Goal: Information Seeking & Learning: Learn about a topic

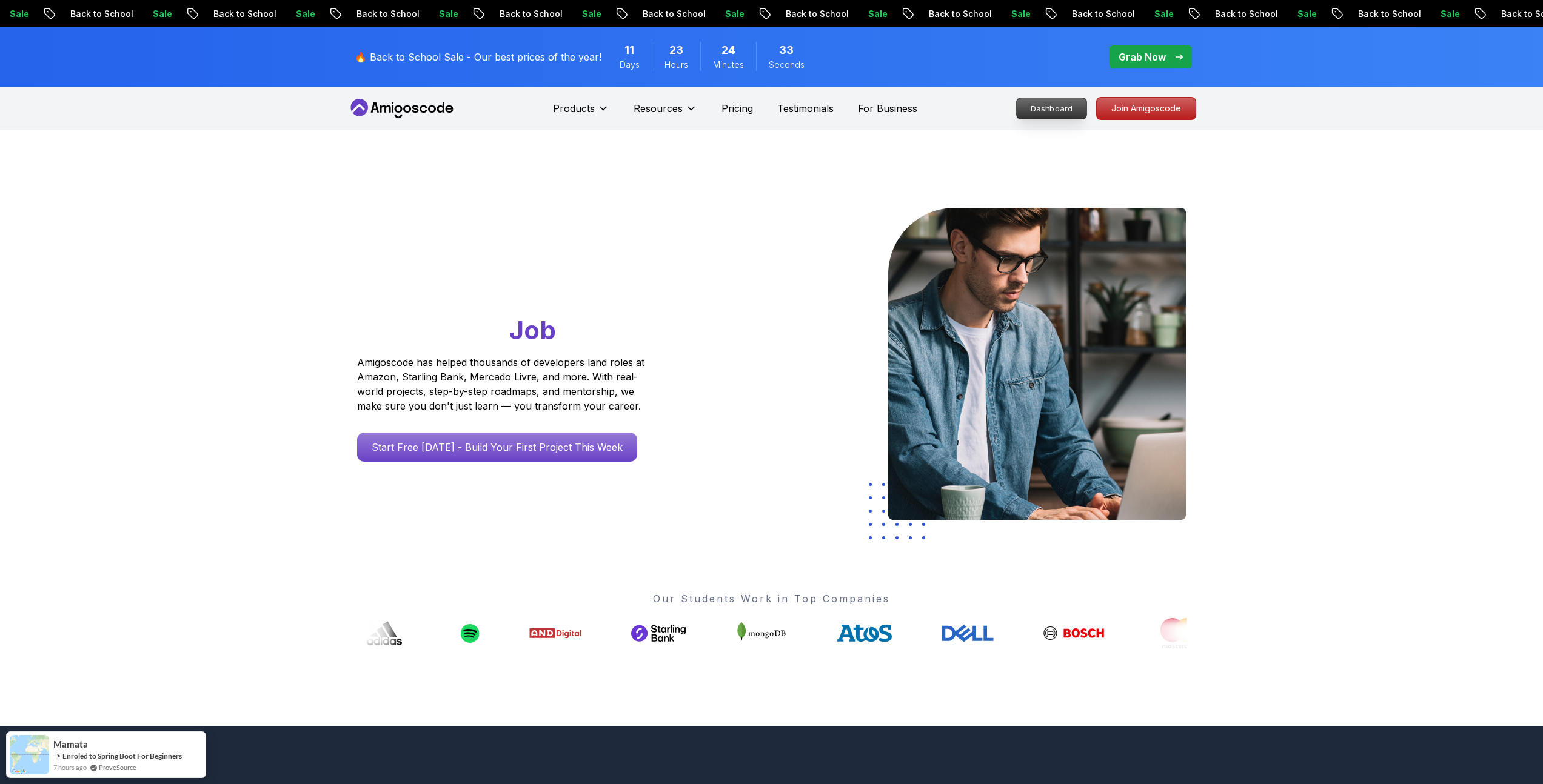
click at [1040, 106] on p "Dashboard" at bounding box center [1051, 108] width 69 height 20
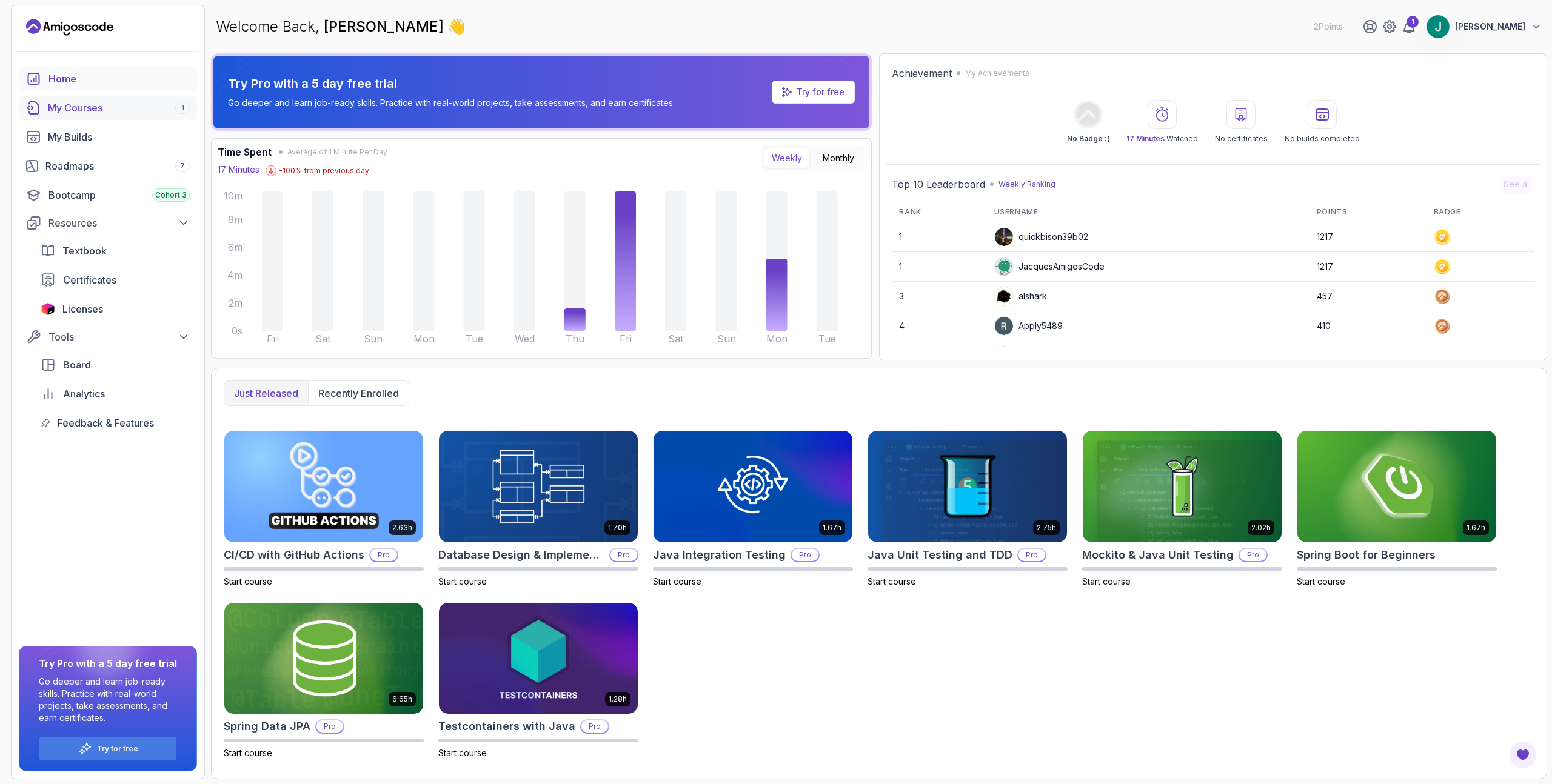
click at [124, 102] on div "My Courses 1" at bounding box center [119, 108] width 142 height 15
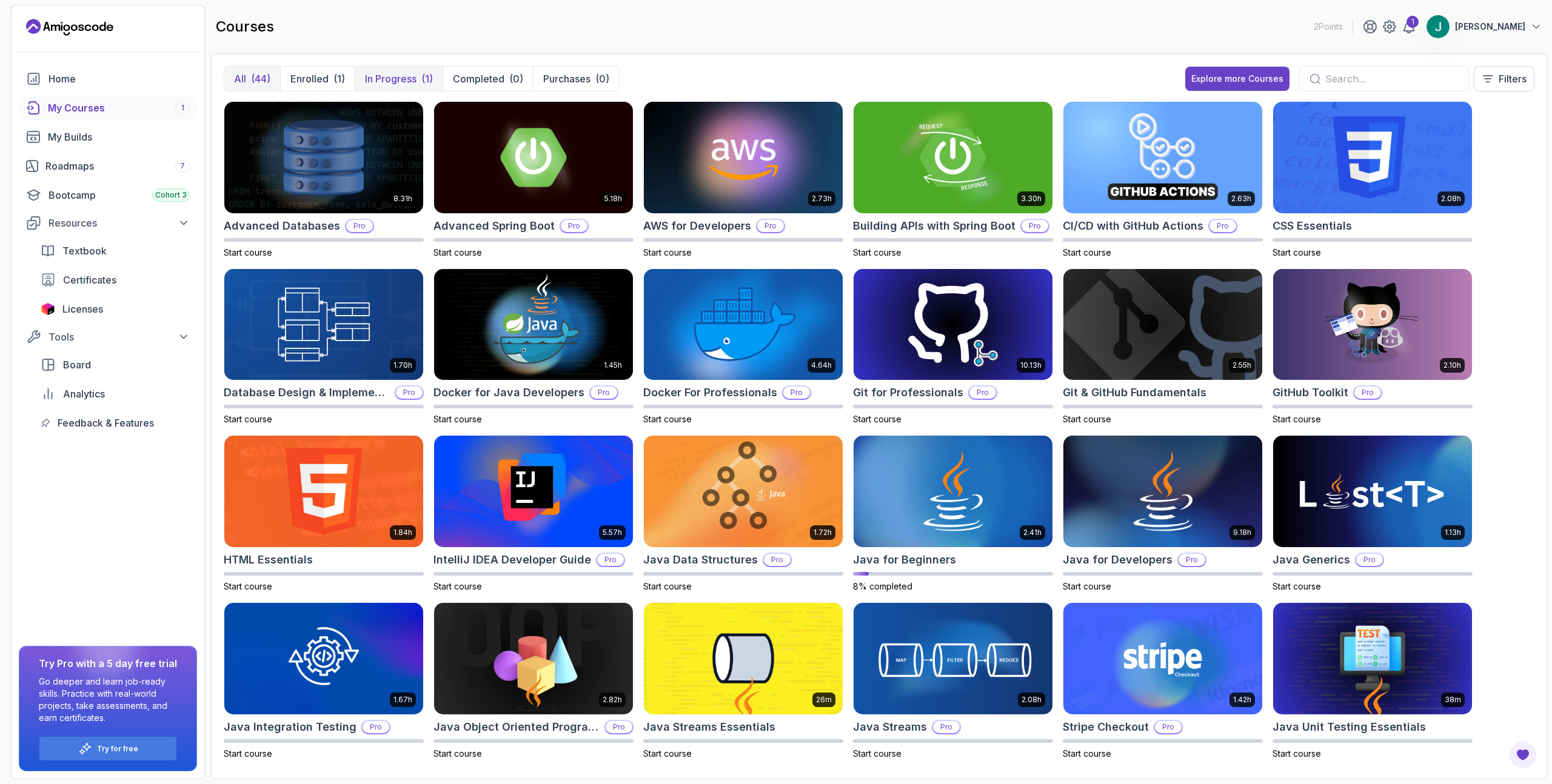
click at [391, 85] on p "In Progress" at bounding box center [391, 79] width 52 height 15
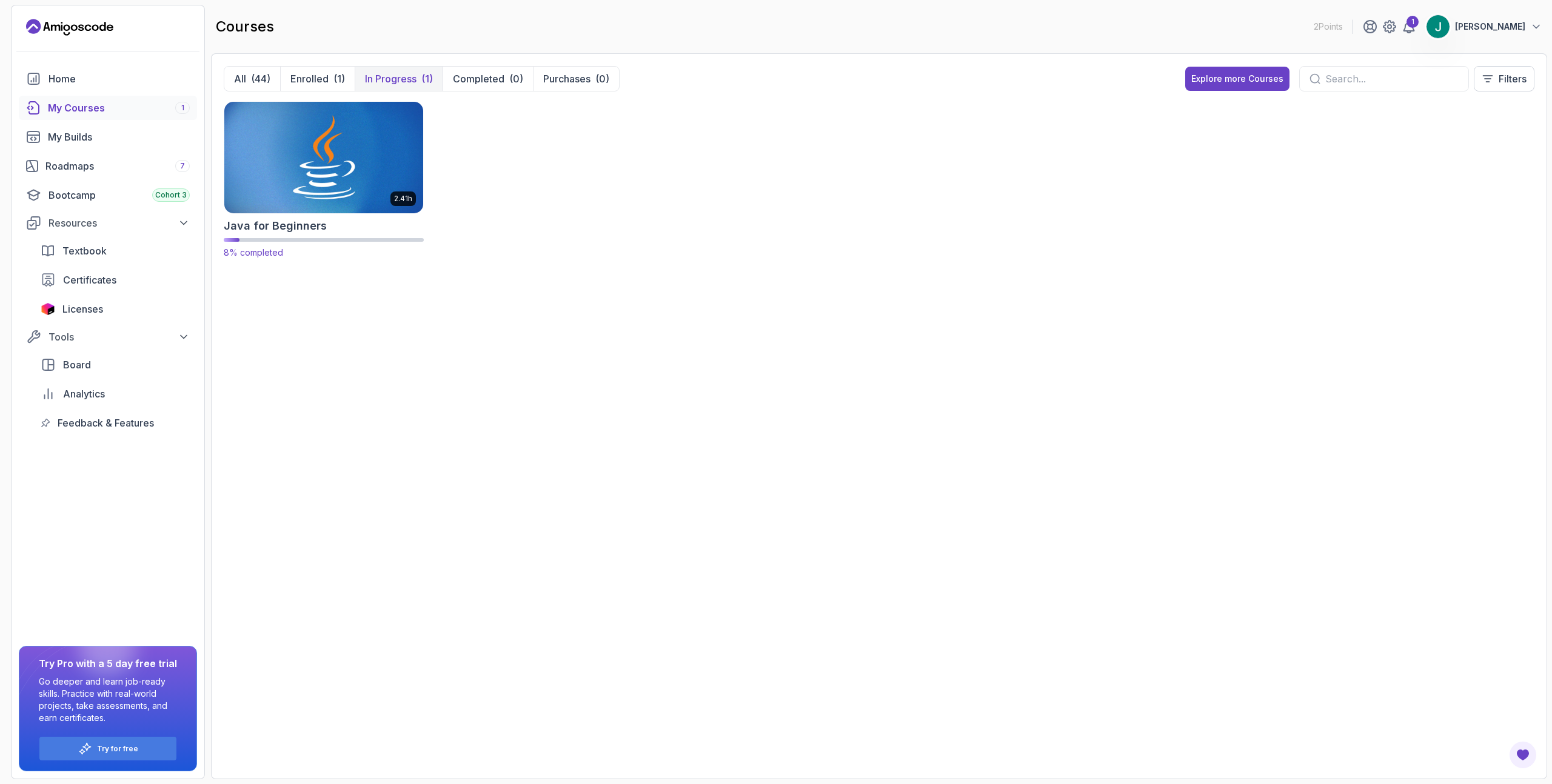
click at [317, 129] on img at bounding box center [323, 157] width 208 height 117
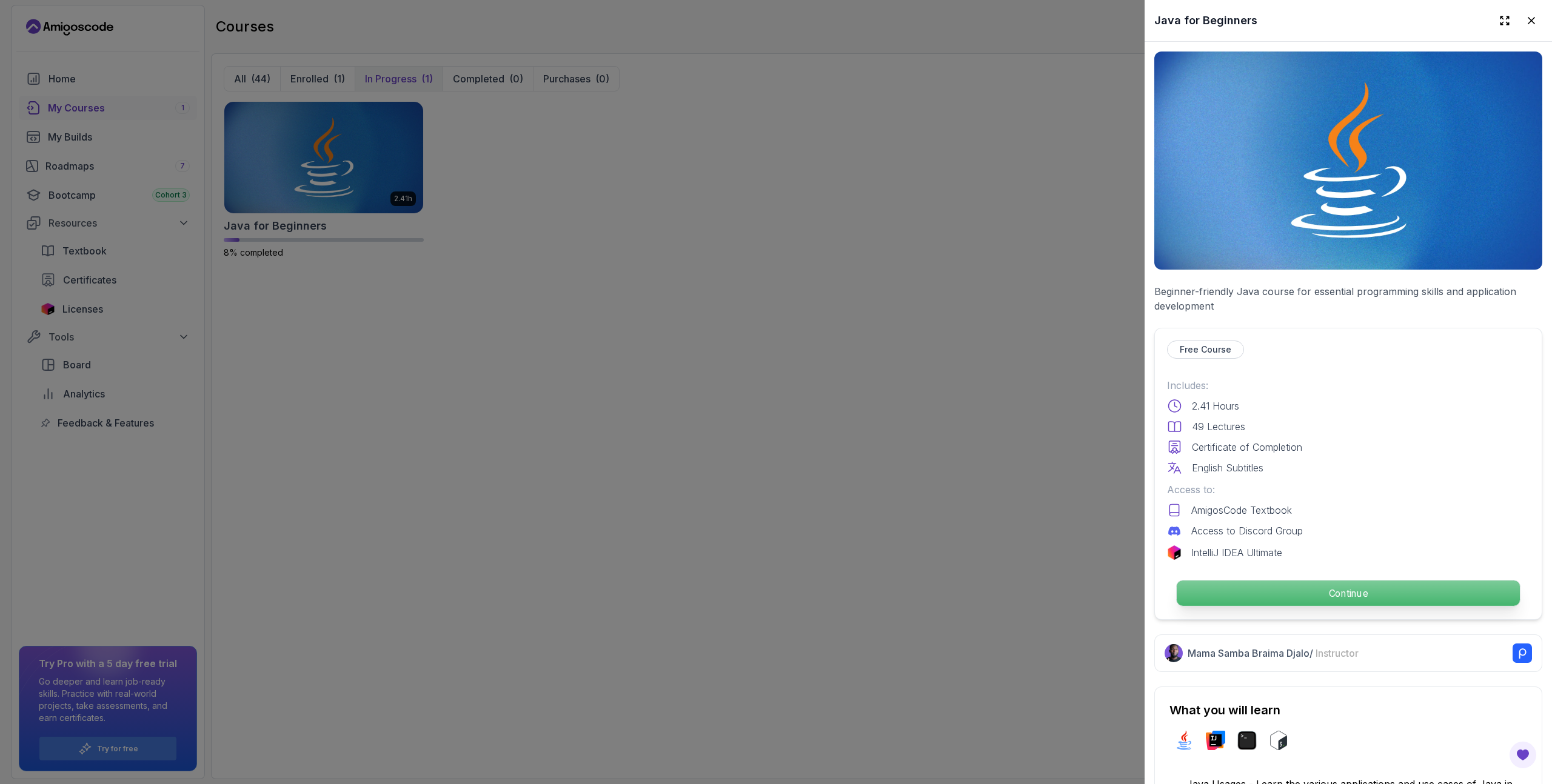
click at [1344, 595] on p "Continue" at bounding box center [1347, 592] width 343 height 25
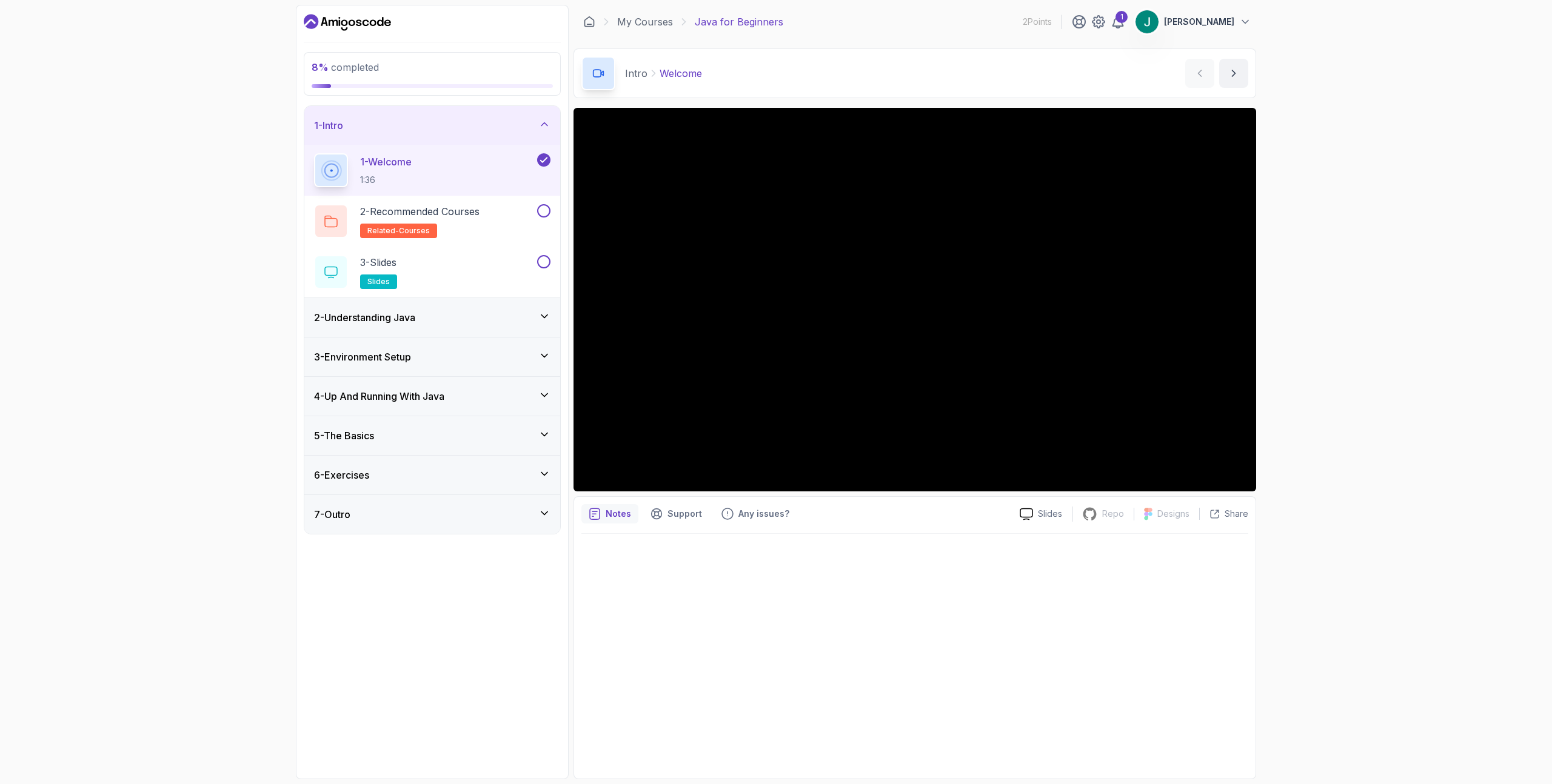
click at [395, 318] on h3 "2 - Understanding Java" at bounding box center [364, 317] width 101 height 15
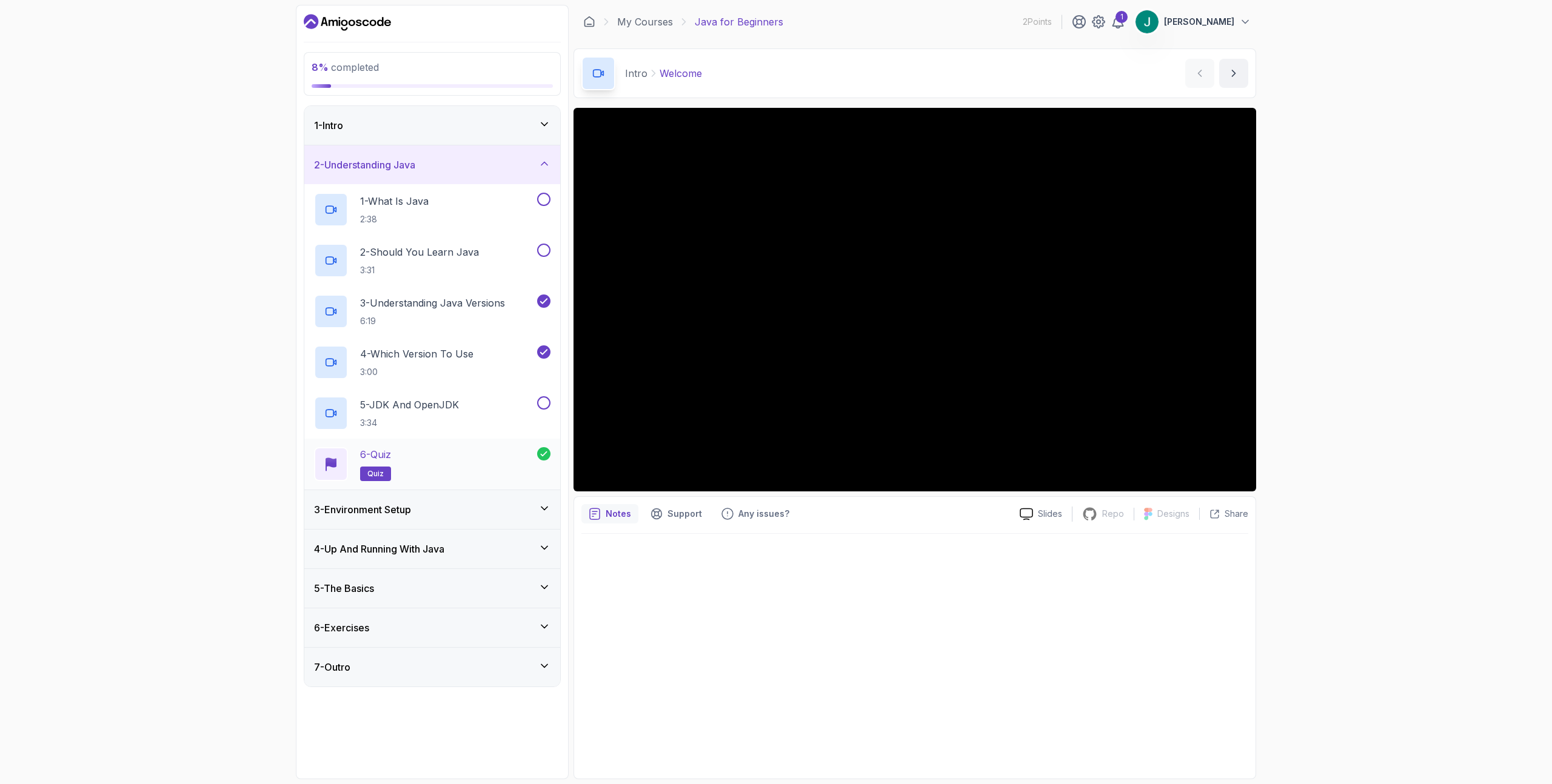
click at [417, 464] on div "6 - Quiz quiz" at bounding box center [425, 464] width 223 height 34
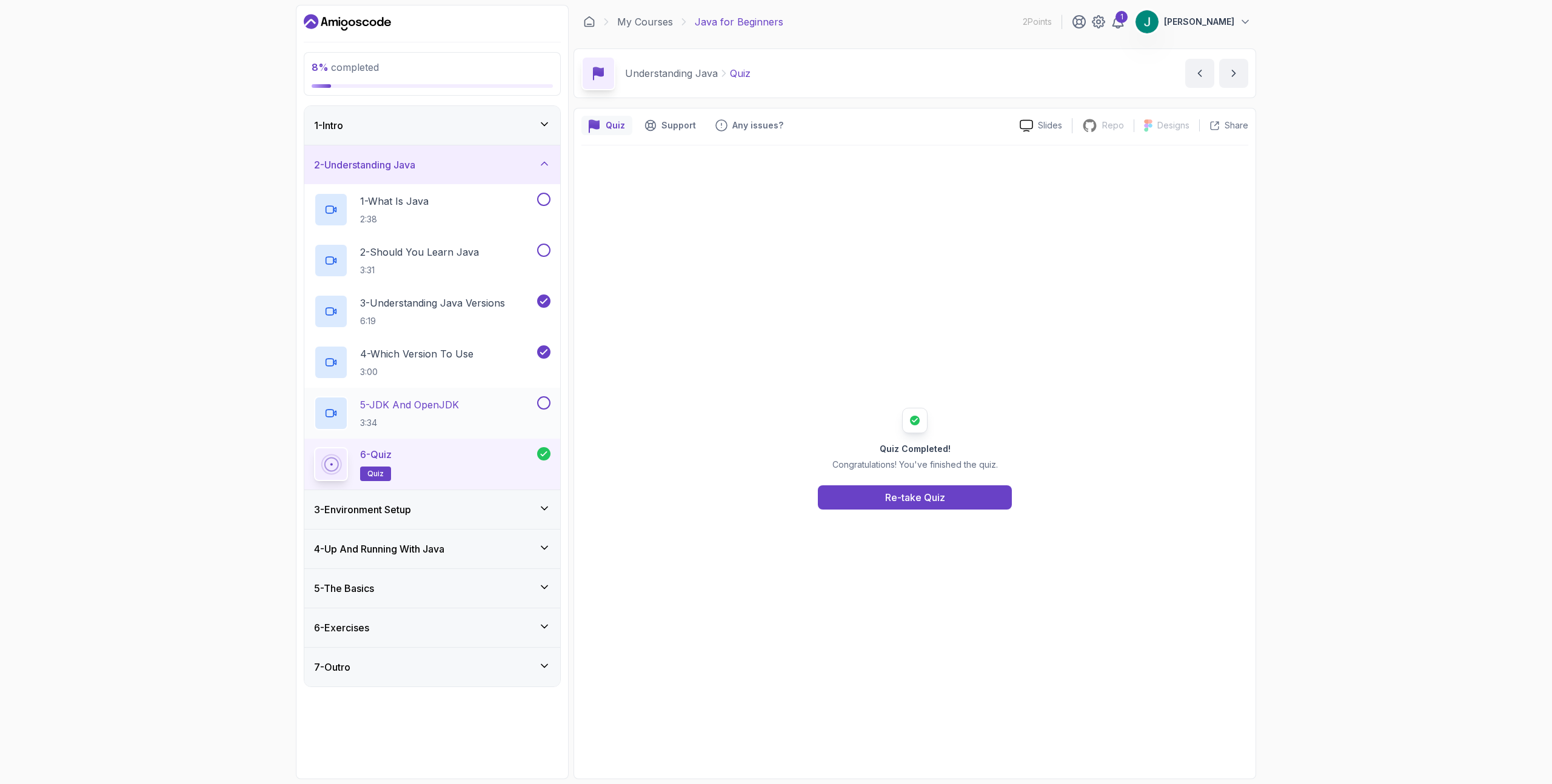
click at [528, 404] on div "5 - JDK And OpenJDK 3:34" at bounding box center [424, 413] width 220 height 34
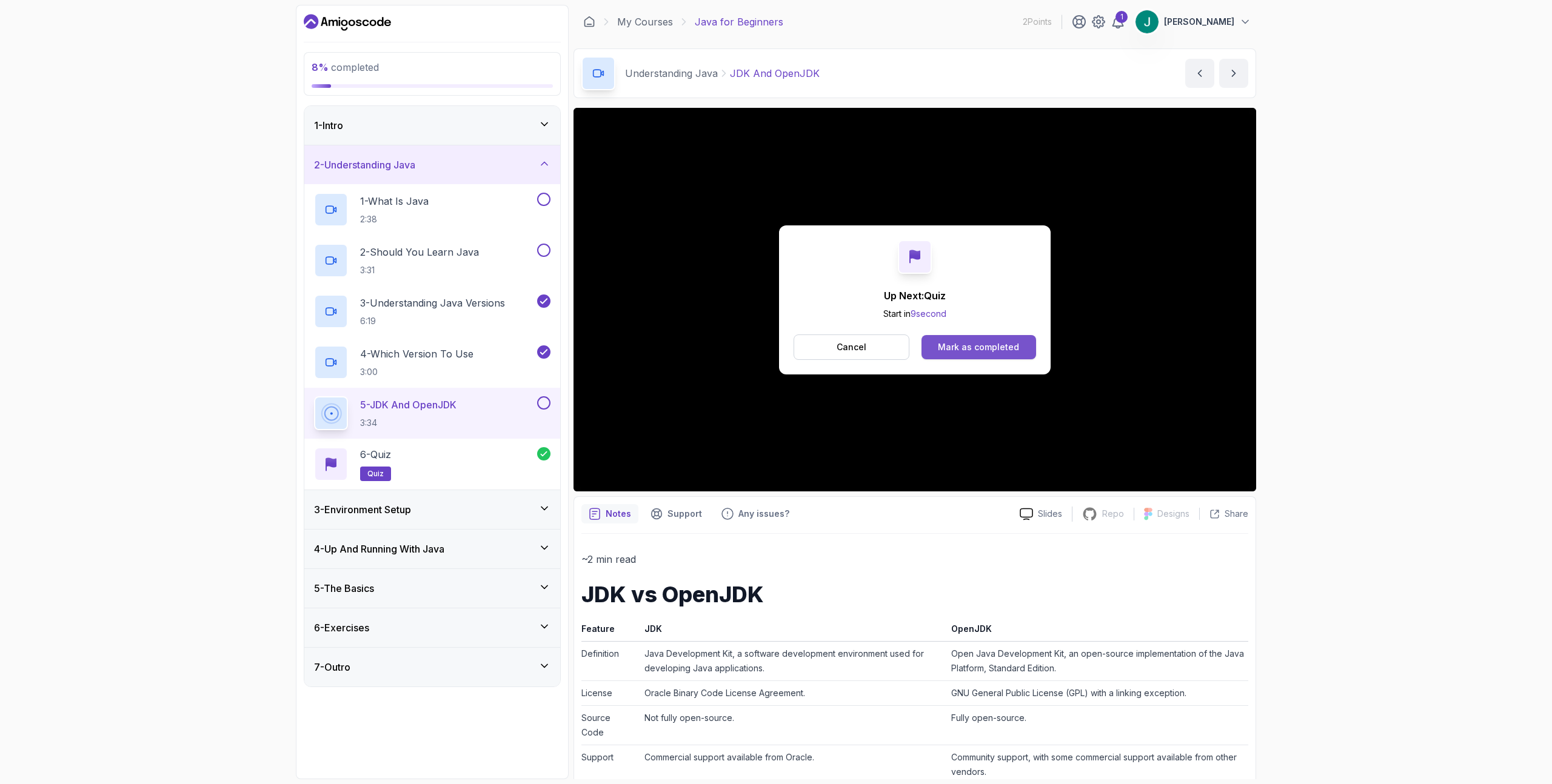
click at [999, 348] on div "Mark as completed" at bounding box center [979, 347] width 81 height 12
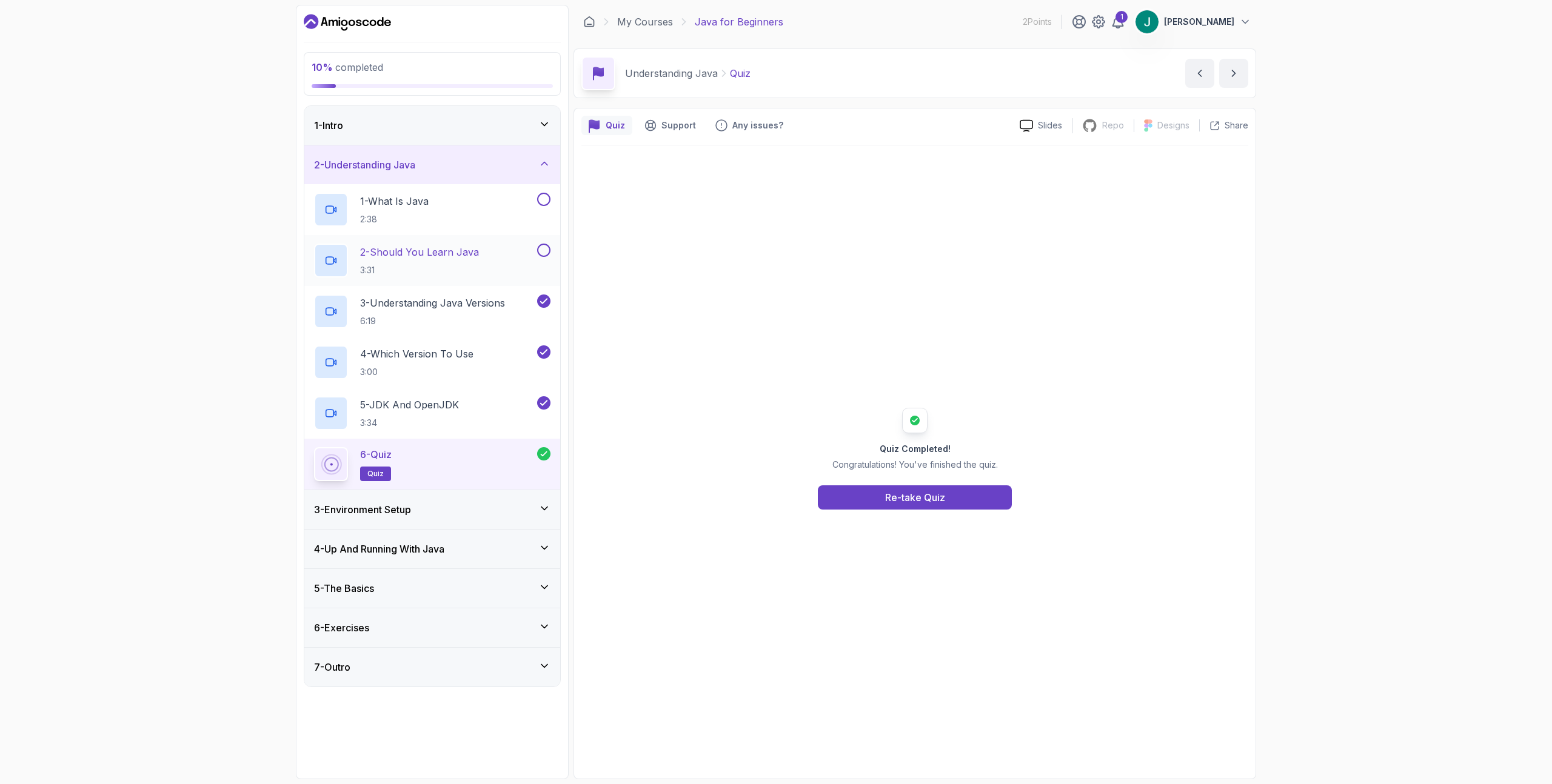
click at [551, 254] on div "2 - Should You Learn Java 3:31" at bounding box center [432, 260] width 256 height 51
click at [542, 248] on button at bounding box center [544, 250] width 13 height 13
click at [540, 195] on button at bounding box center [544, 199] width 13 height 13
click at [917, 501] on div "Re-take Quiz" at bounding box center [915, 498] width 60 height 15
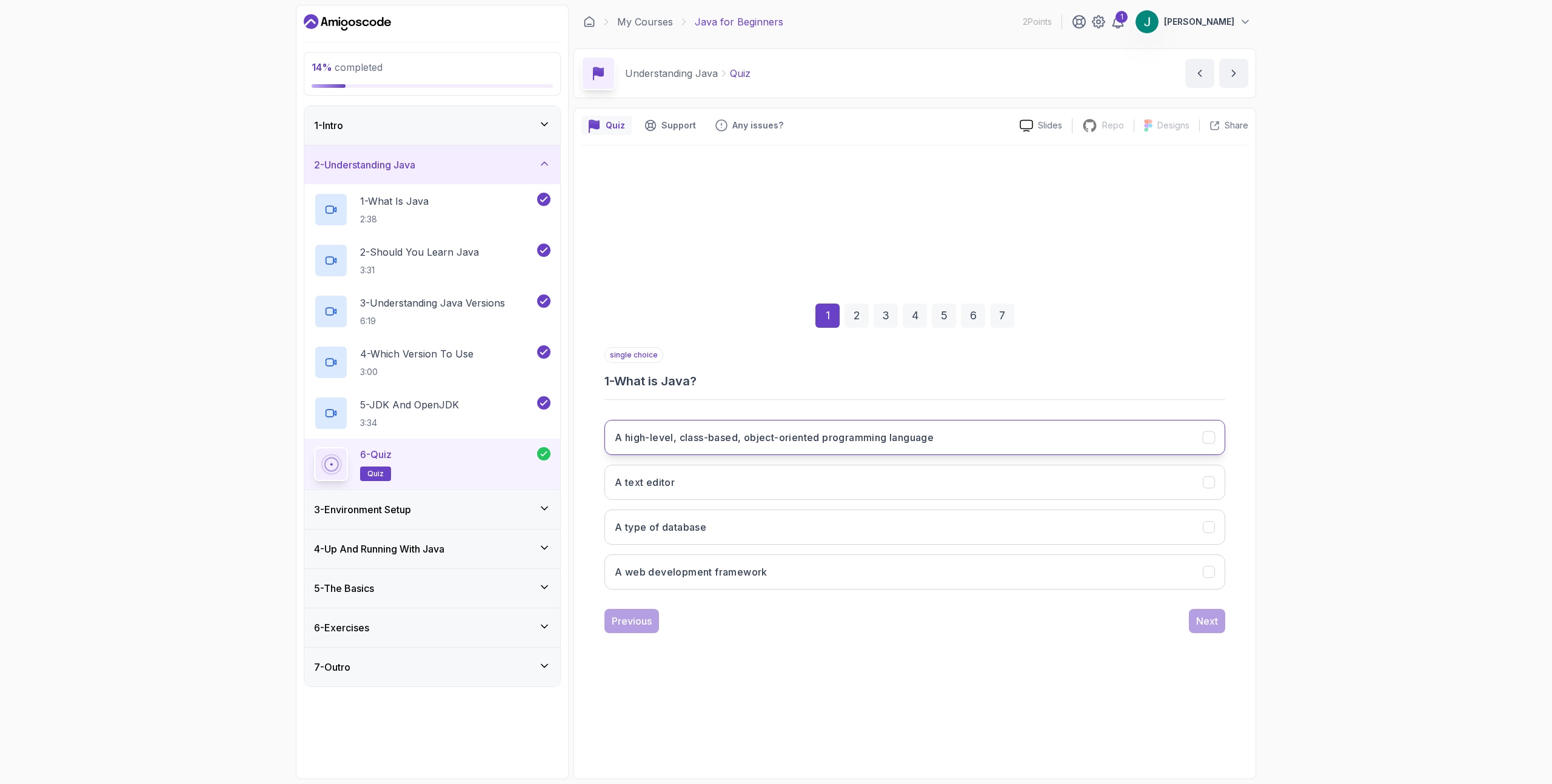
click at [767, 442] on h3 "A high-level, class-based, object-oriented programming language" at bounding box center [774, 438] width 319 height 15
click at [1208, 618] on div "Next" at bounding box center [1207, 621] width 22 height 15
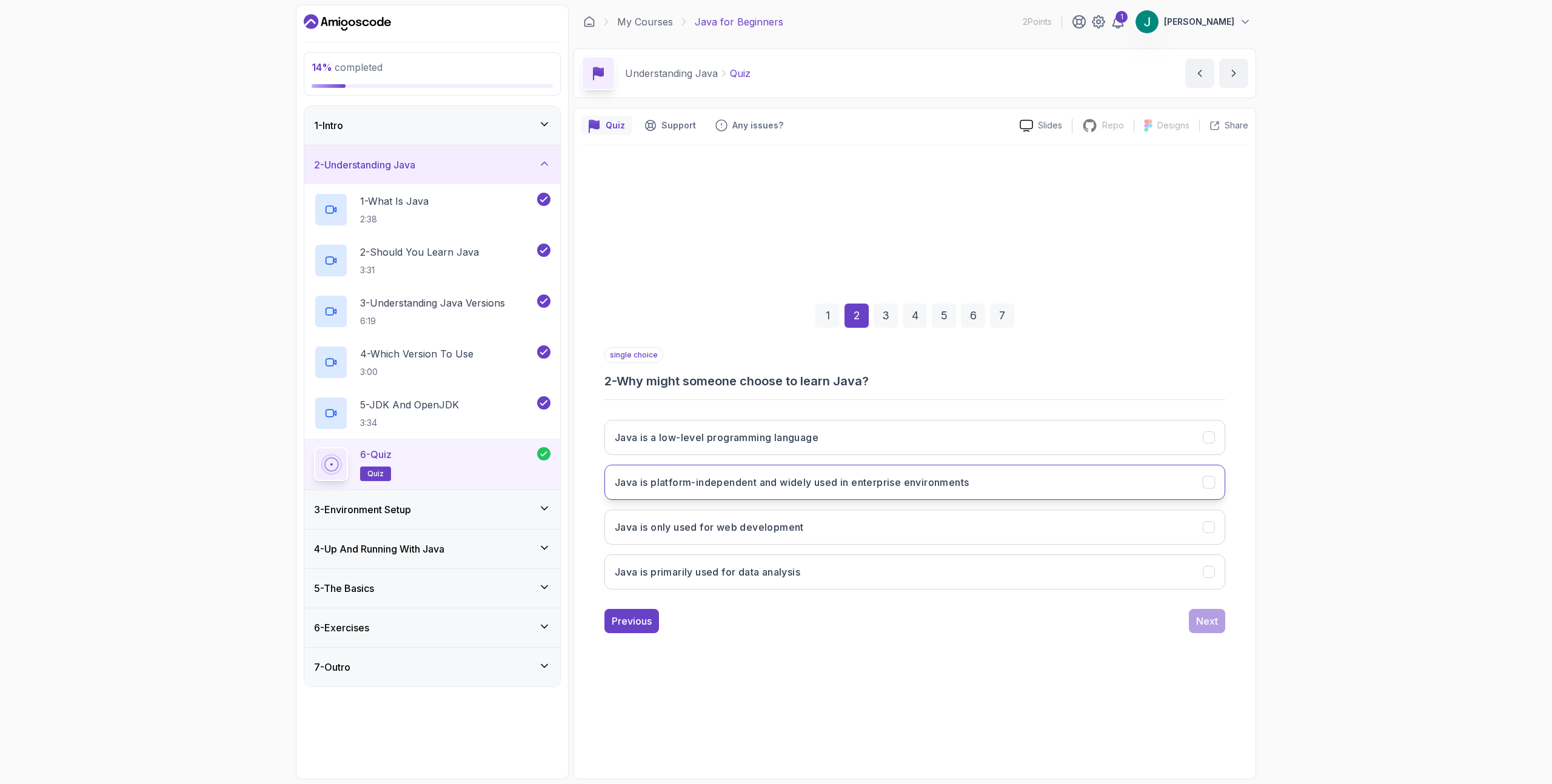
click at [907, 493] on button "Java is platform-independent and widely used in enterprise environments" at bounding box center [915, 482] width 620 height 35
click at [1201, 614] on div "Next" at bounding box center [1207, 621] width 22 height 15
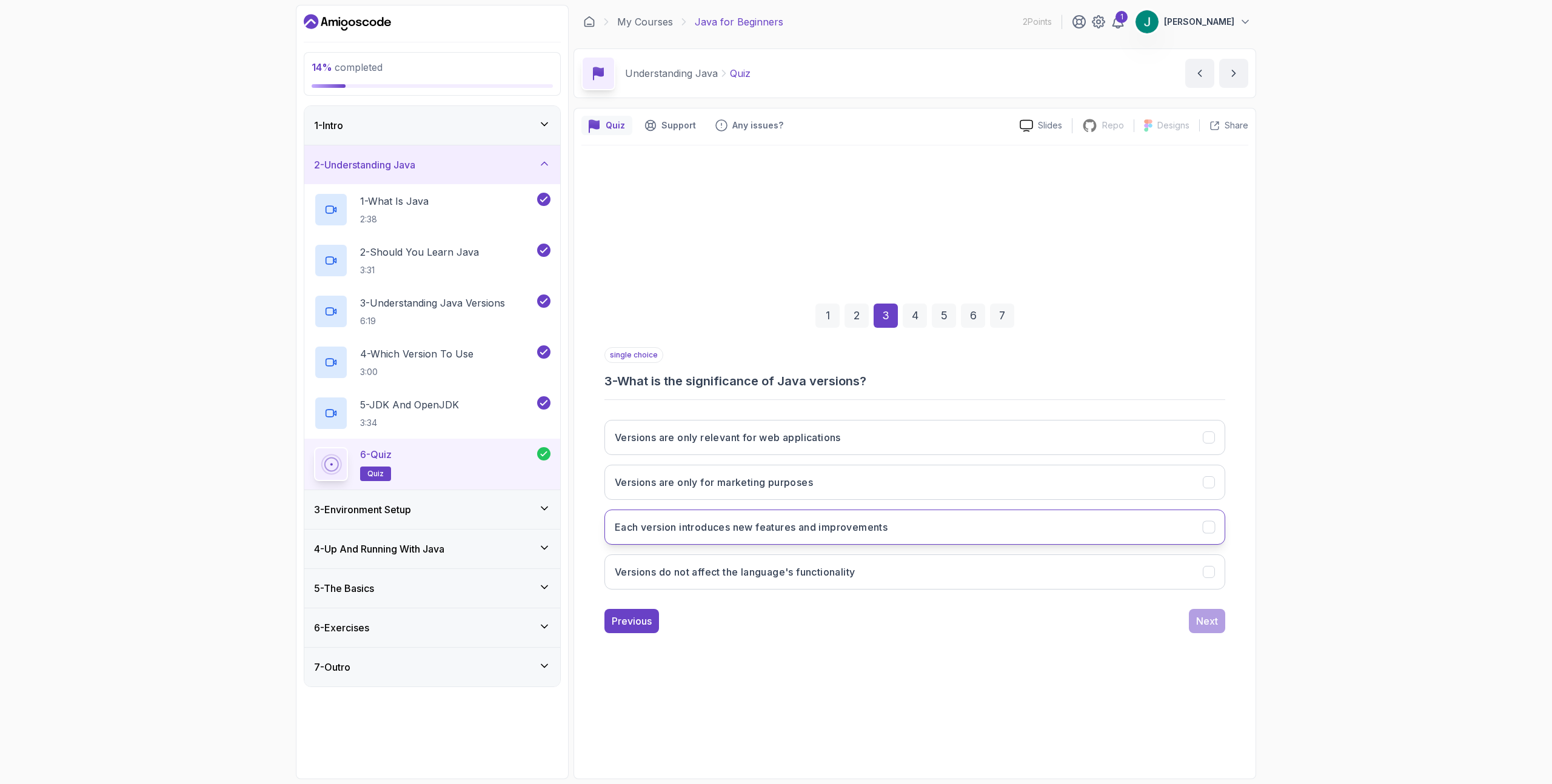
click at [978, 518] on button "Each version introduces new features and improvements" at bounding box center [915, 527] width 620 height 35
click at [1215, 618] on div "Next" at bounding box center [1207, 621] width 22 height 15
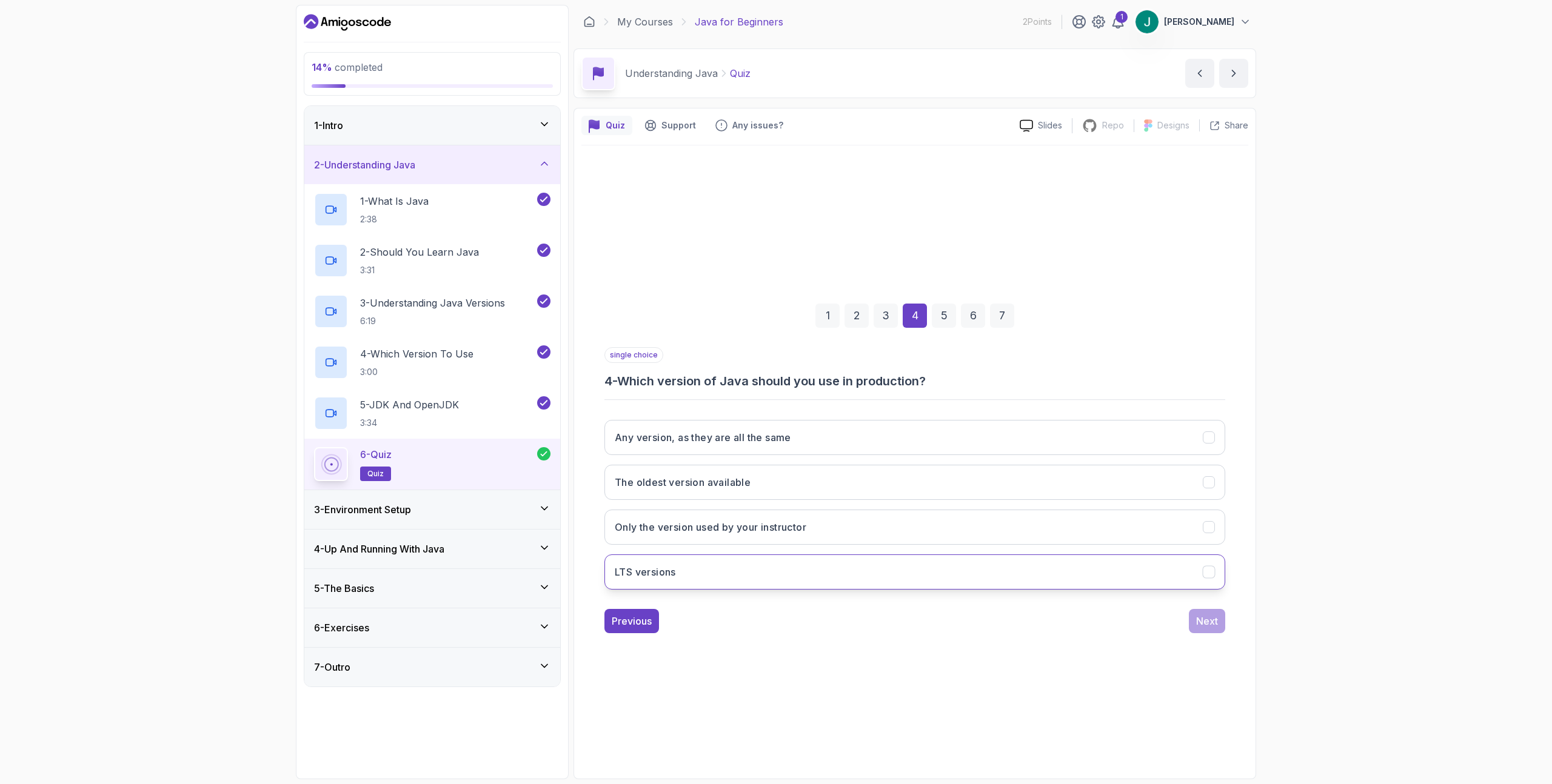
click at [782, 578] on button "LTS versions" at bounding box center [915, 572] width 620 height 35
click at [1191, 616] on button "Next" at bounding box center [1207, 621] width 36 height 24
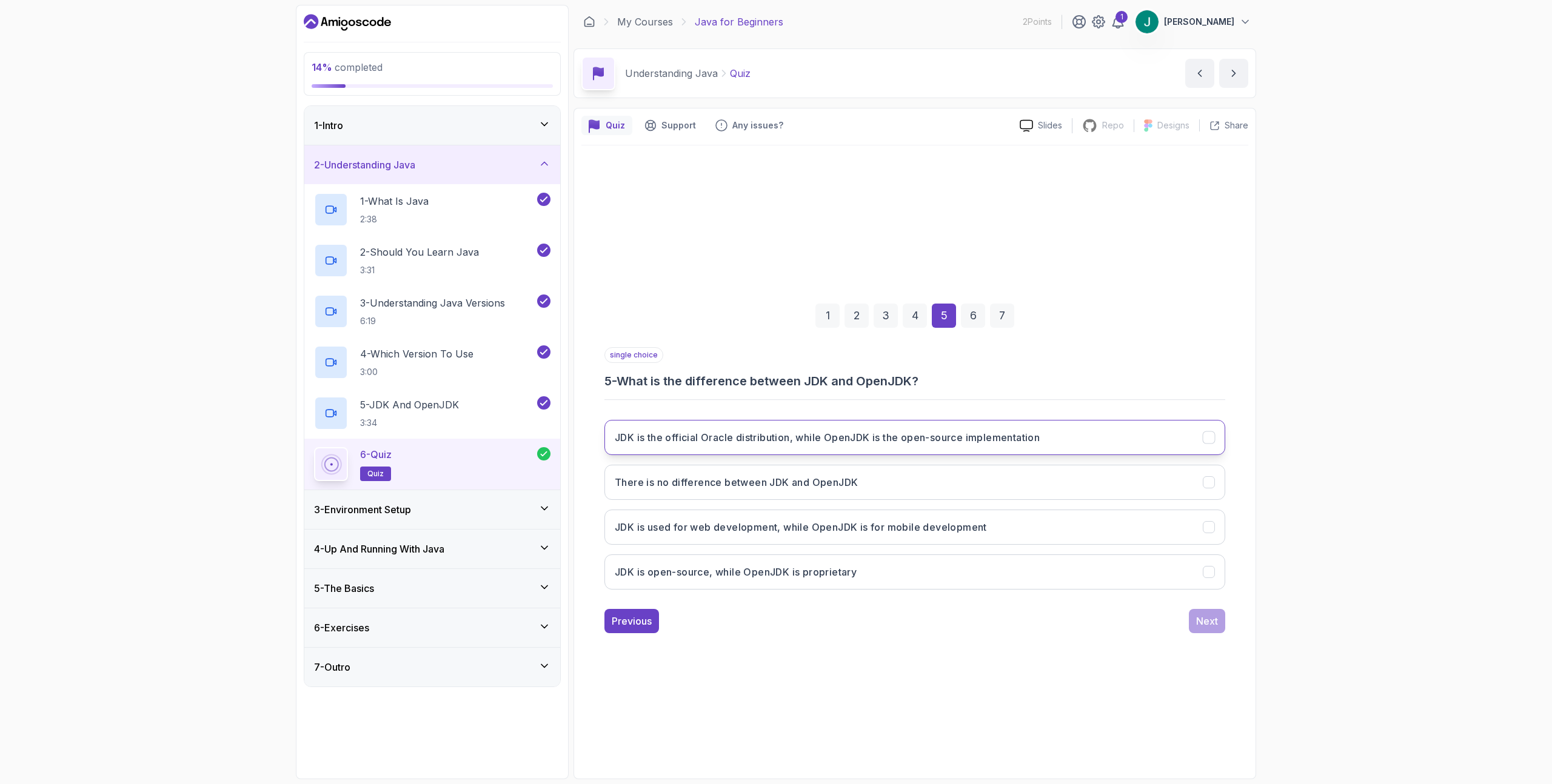
click at [829, 430] on h3 "JDK is the official Oracle distribution, while OpenJDK is the open-source imple…" at bounding box center [827, 438] width 425 height 15
click at [1222, 613] on button "Next" at bounding box center [1207, 621] width 36 height 24
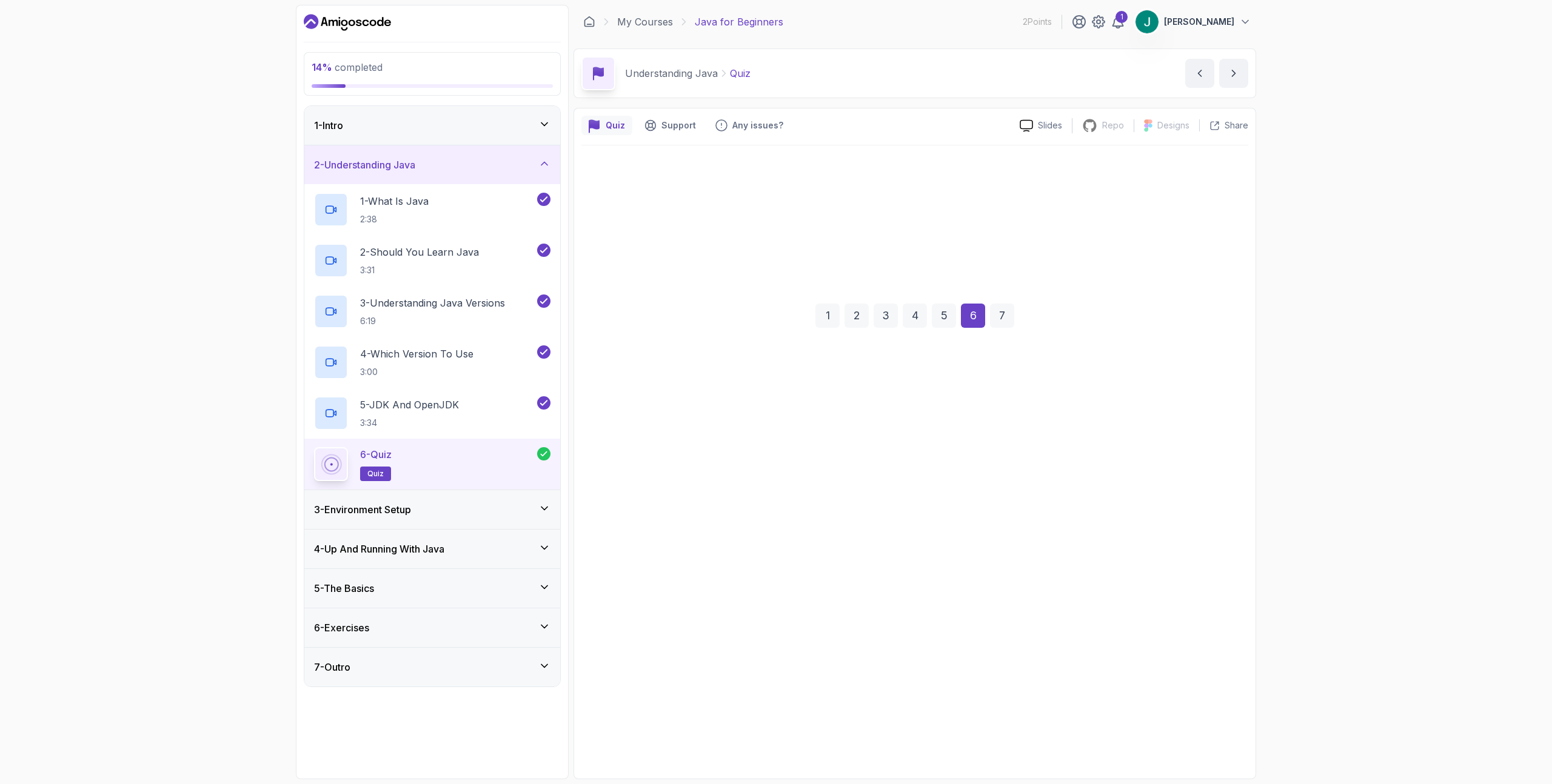
click at [1207, 618] on div "Next" at bounding box center [1207, 619] width 22 height 15
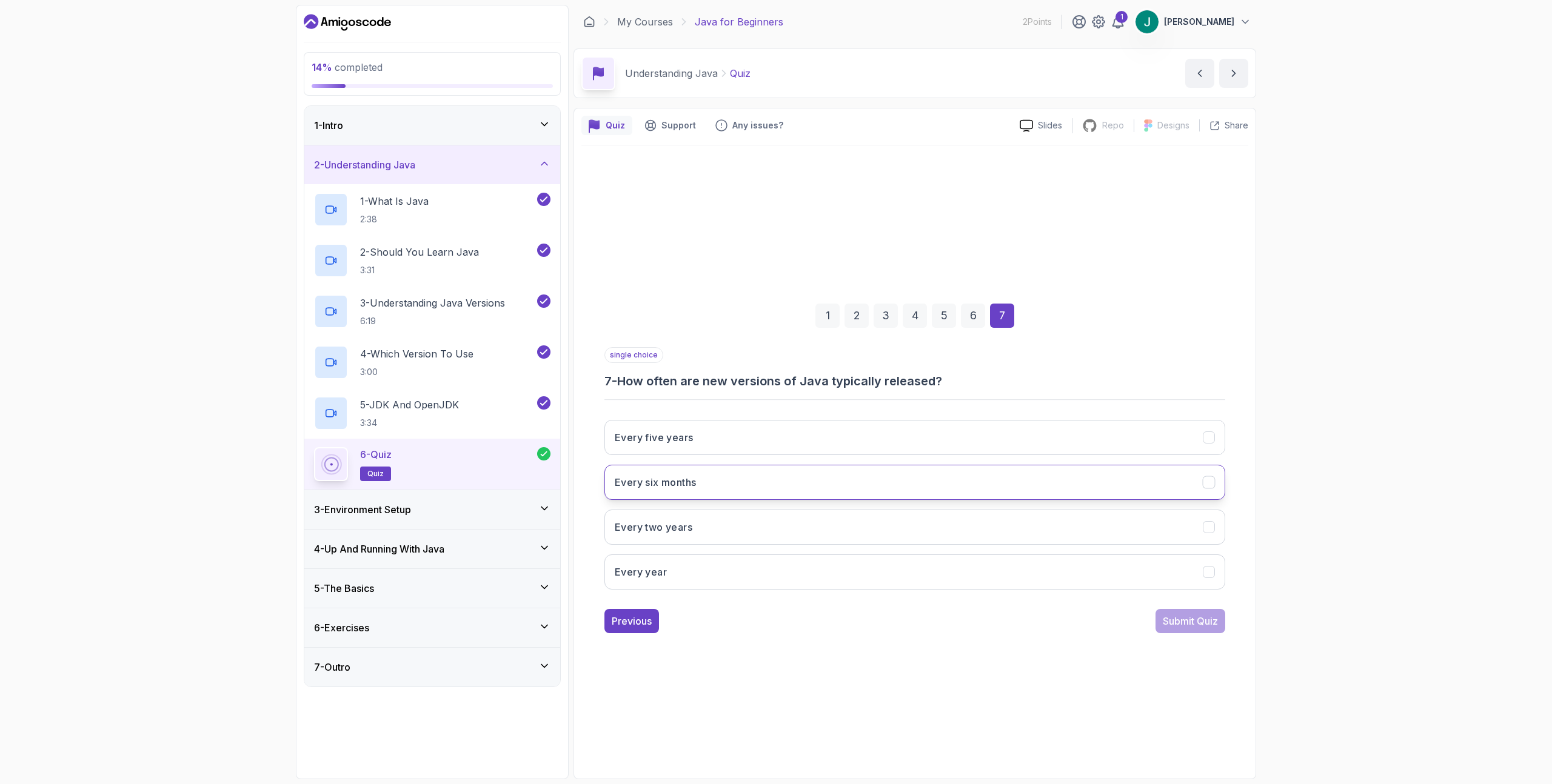
click at [787, 479] on button "Every six months" at bounding box center [915, 482] width 620 height 35
click at [1158, 620] on button "Submit Quiz" at bounding box center [1190, 621] width 69 height 24
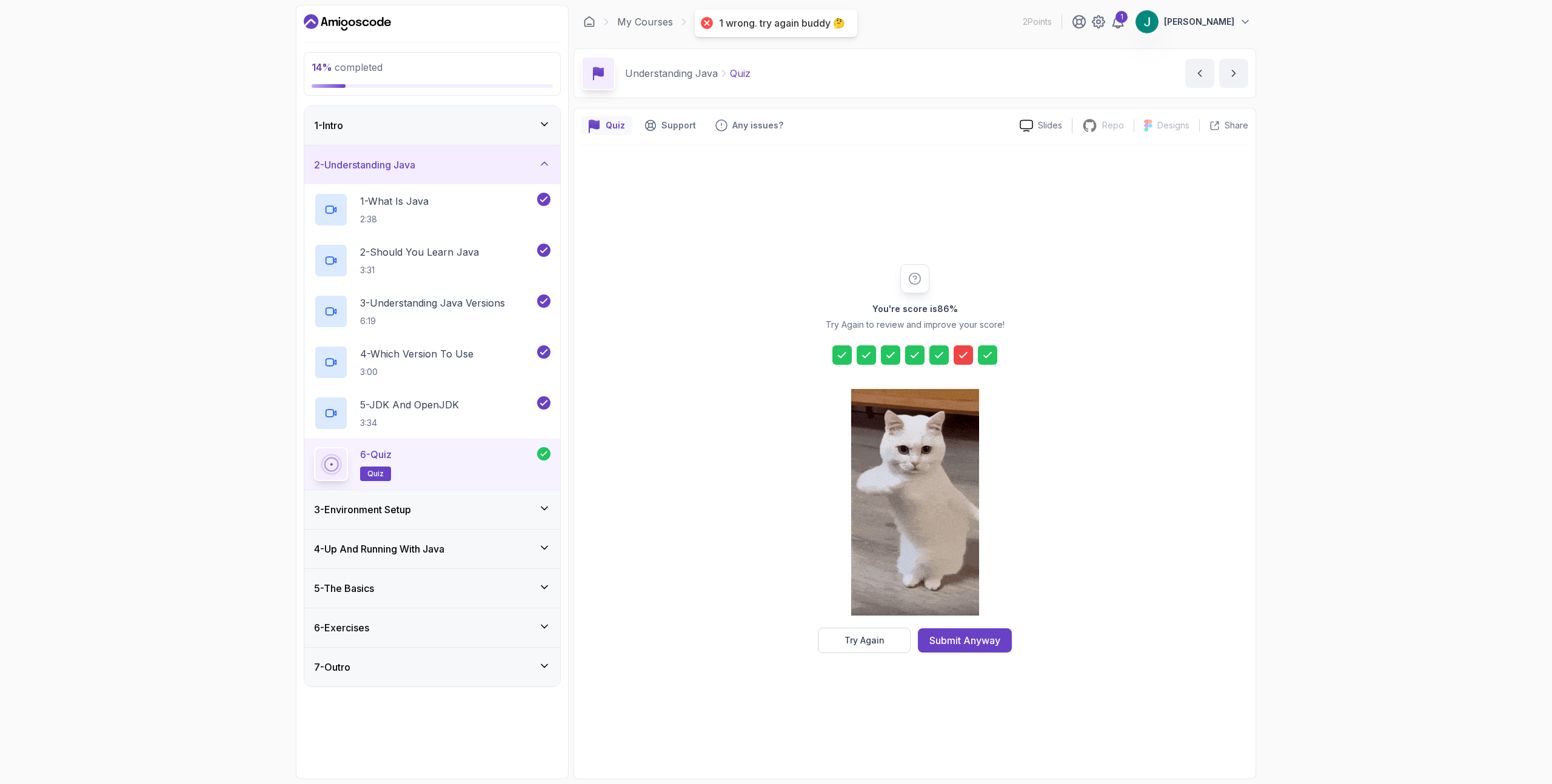
click at [963, 355] on icon at bounding box center [963, 354] width 7 height 5
click at [887, 632] on button "Try Again" at bounding box center [864, 640] width 93 height 25
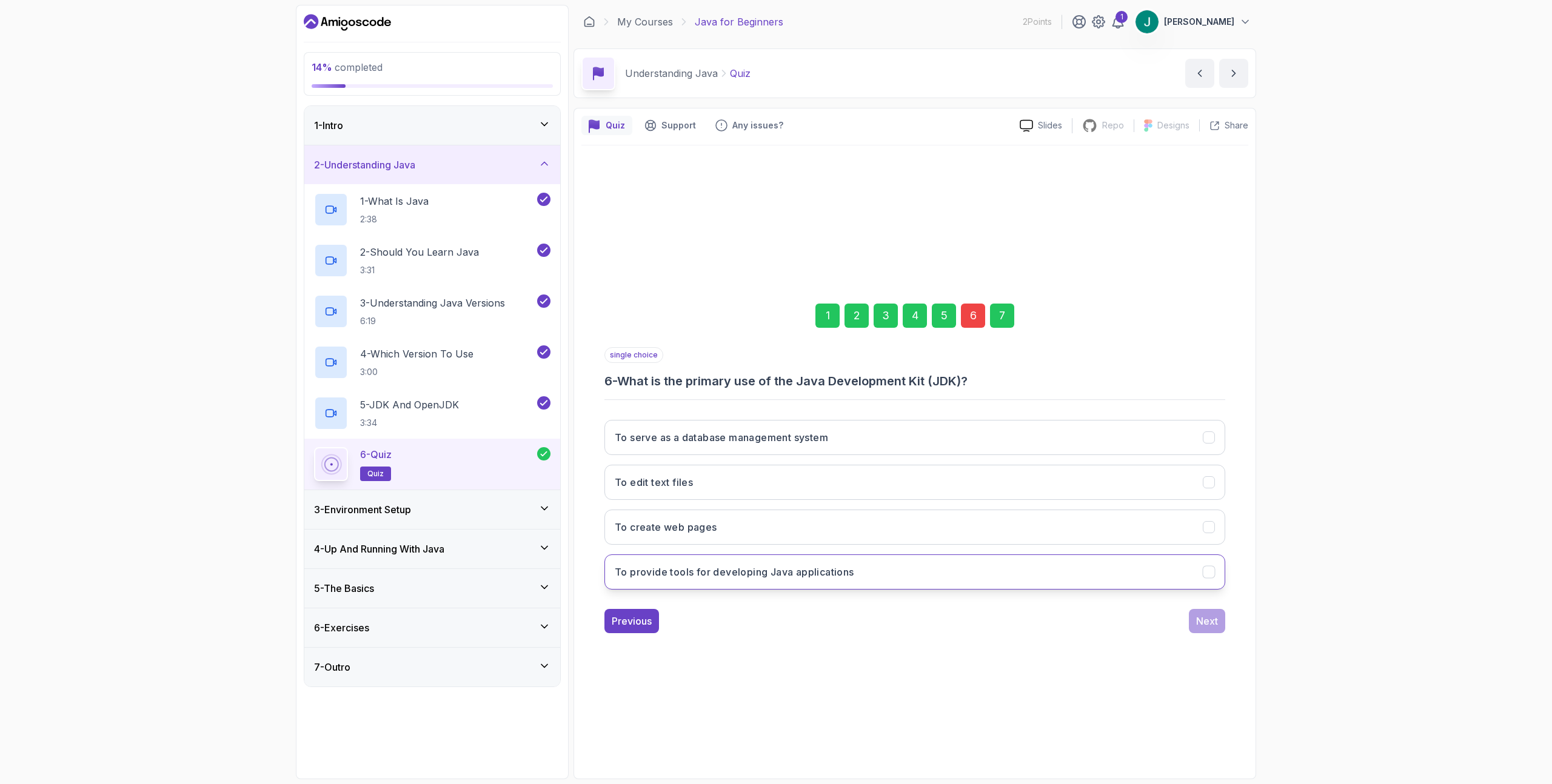
click at [824, 576] on h3 "To provide tools for developing Java applications" at bounding box center [734, 572] width 240 height 15
click at [1222, 620] on button "Next" at bounding box center [1207, 621] width 36 height 24
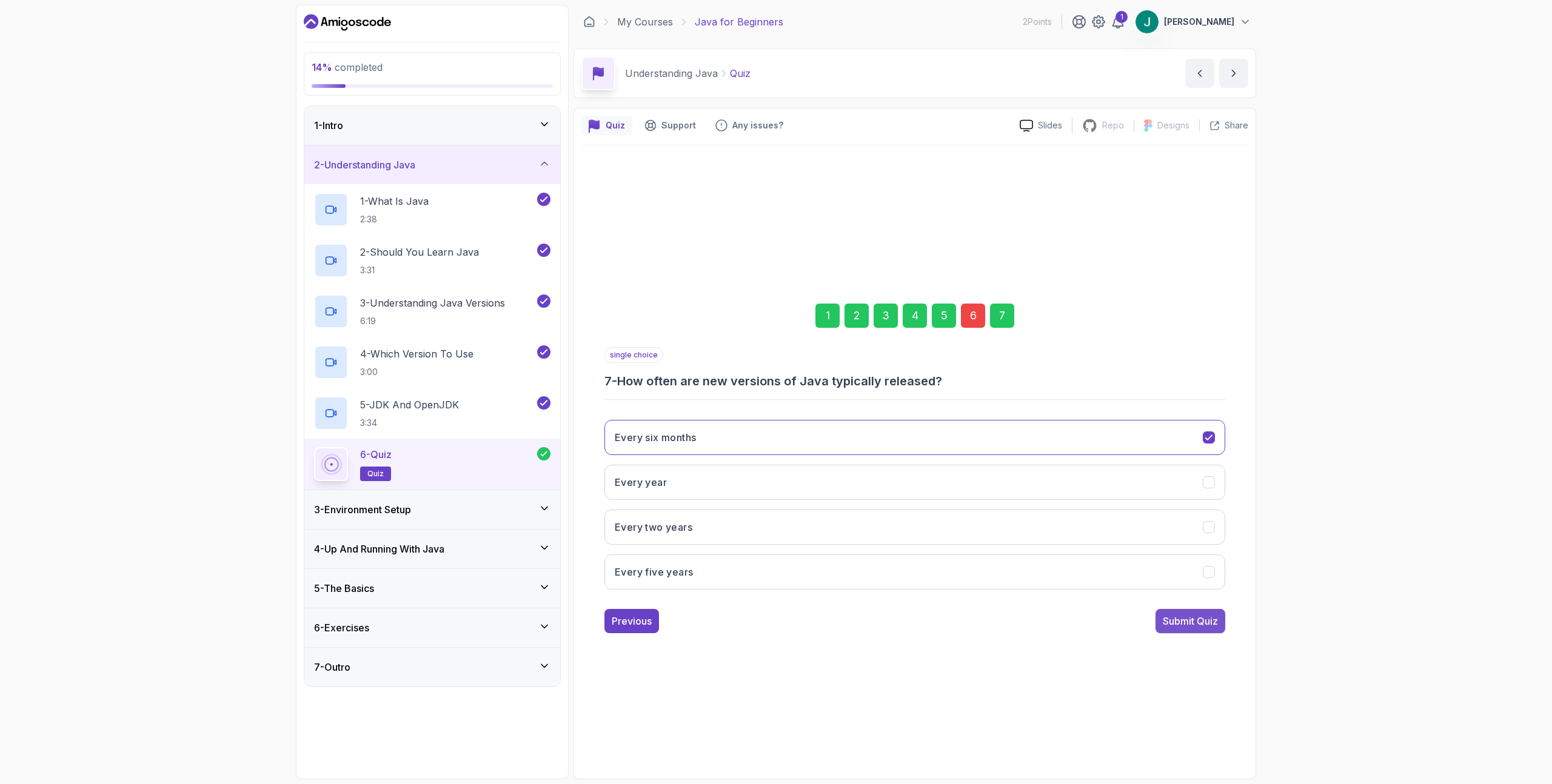
click at [1210, 623] on div "Submit Quiz" at bounding box center [1190, 621] width 56 height 15
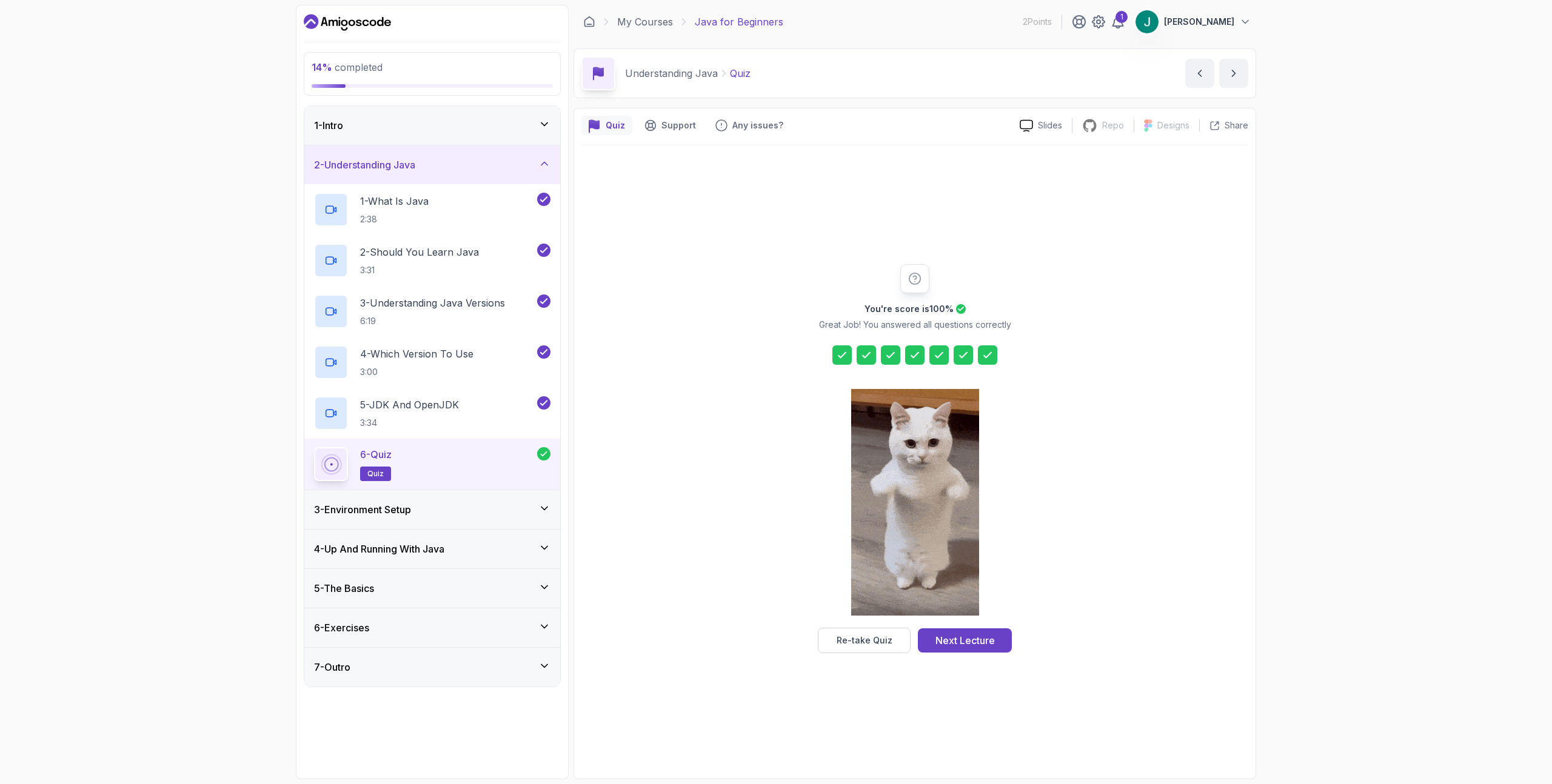
click at [520, 504] on div "3 - Environment Setup" at bounding box center [432, 510] width 236 height 15
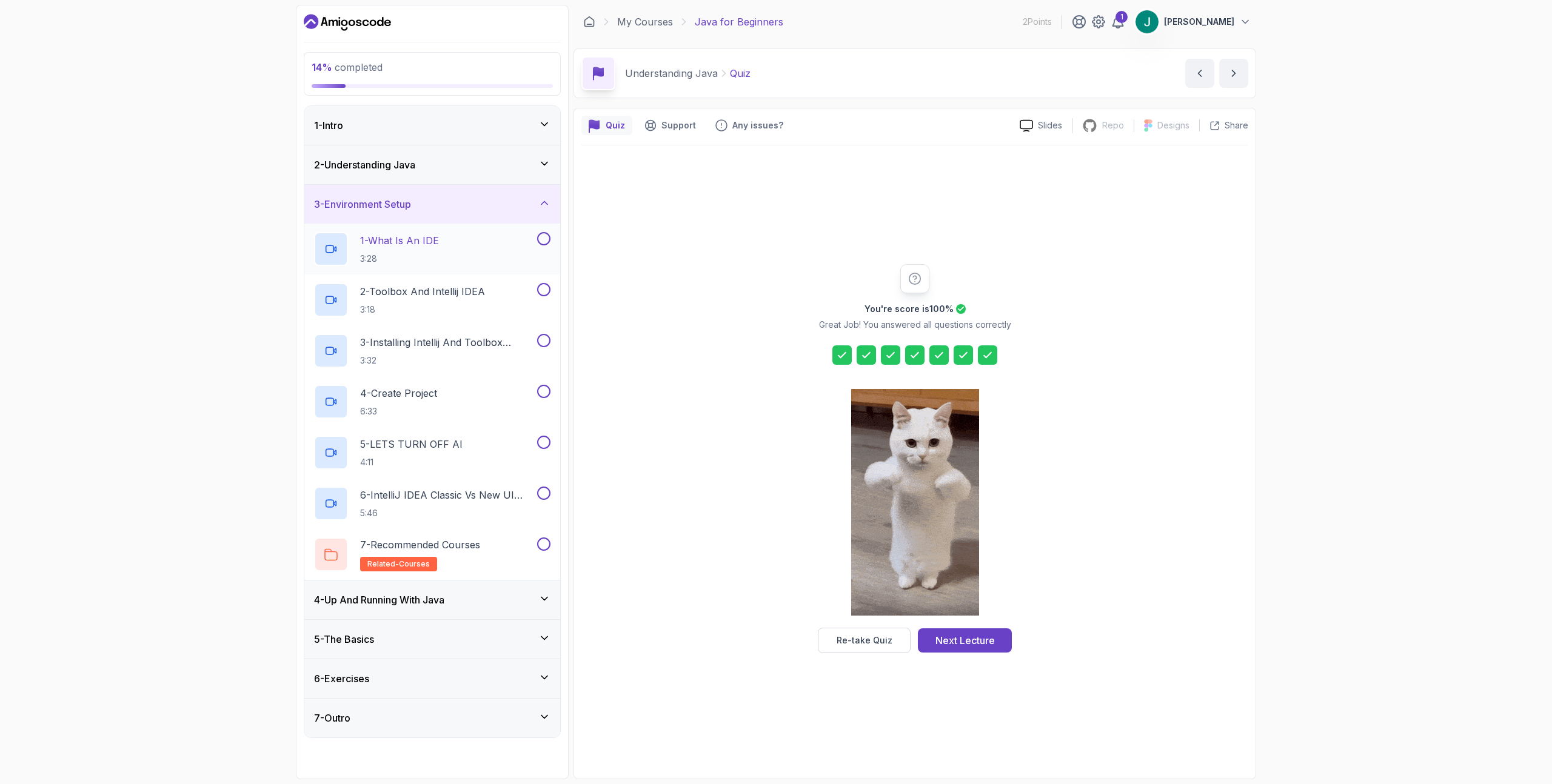
click at [515, 250] on div "1 - What Is An IDE 3:28" at bounding box center [424, 249] width 220 height 34
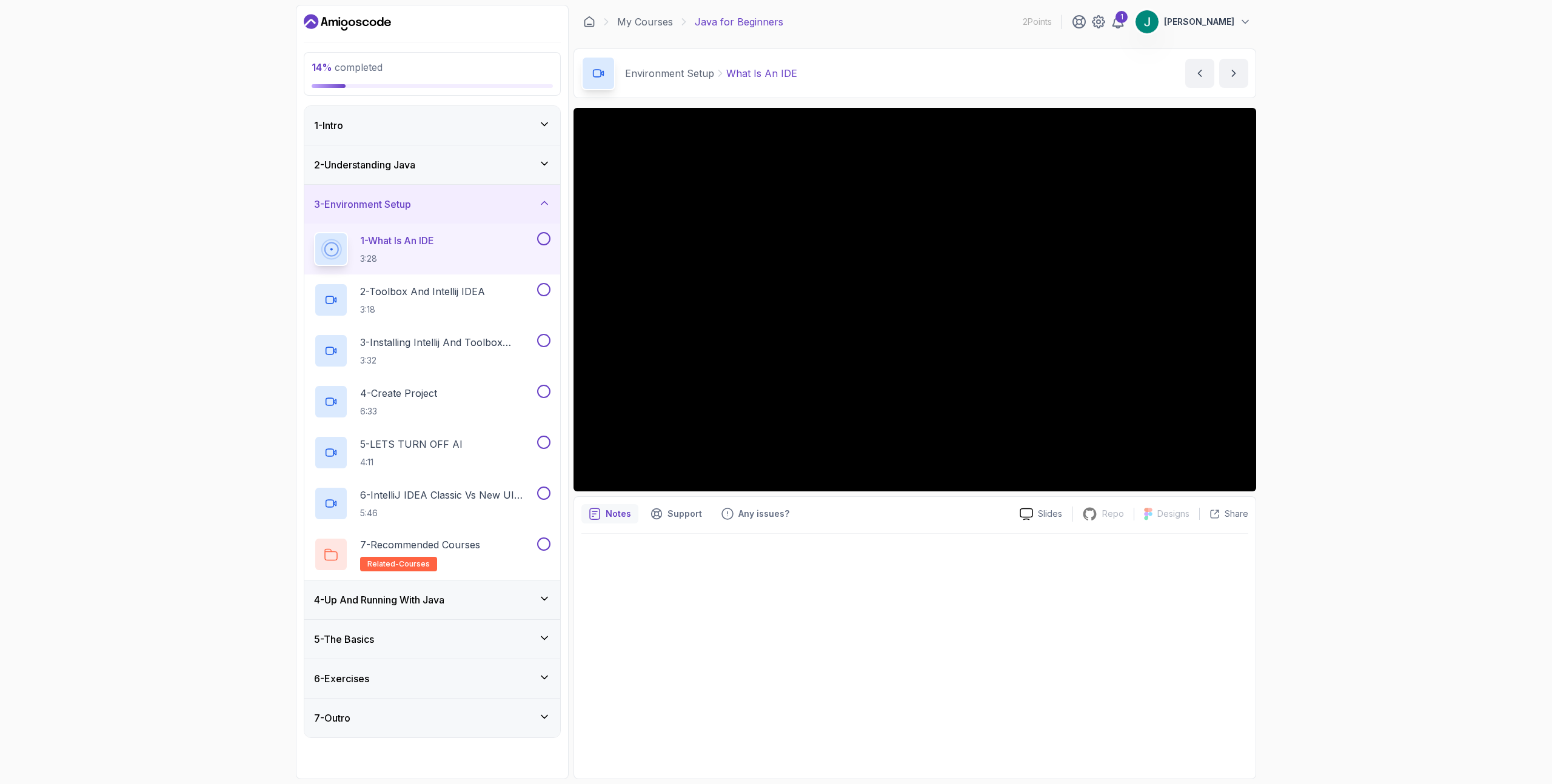
click at [1503, 549] on div "14 % completed 1 - Intro 2 - Understanding Java 3 - Environment Setup 1 - What …" at bounding box center [776, 392] width 1552 height 784
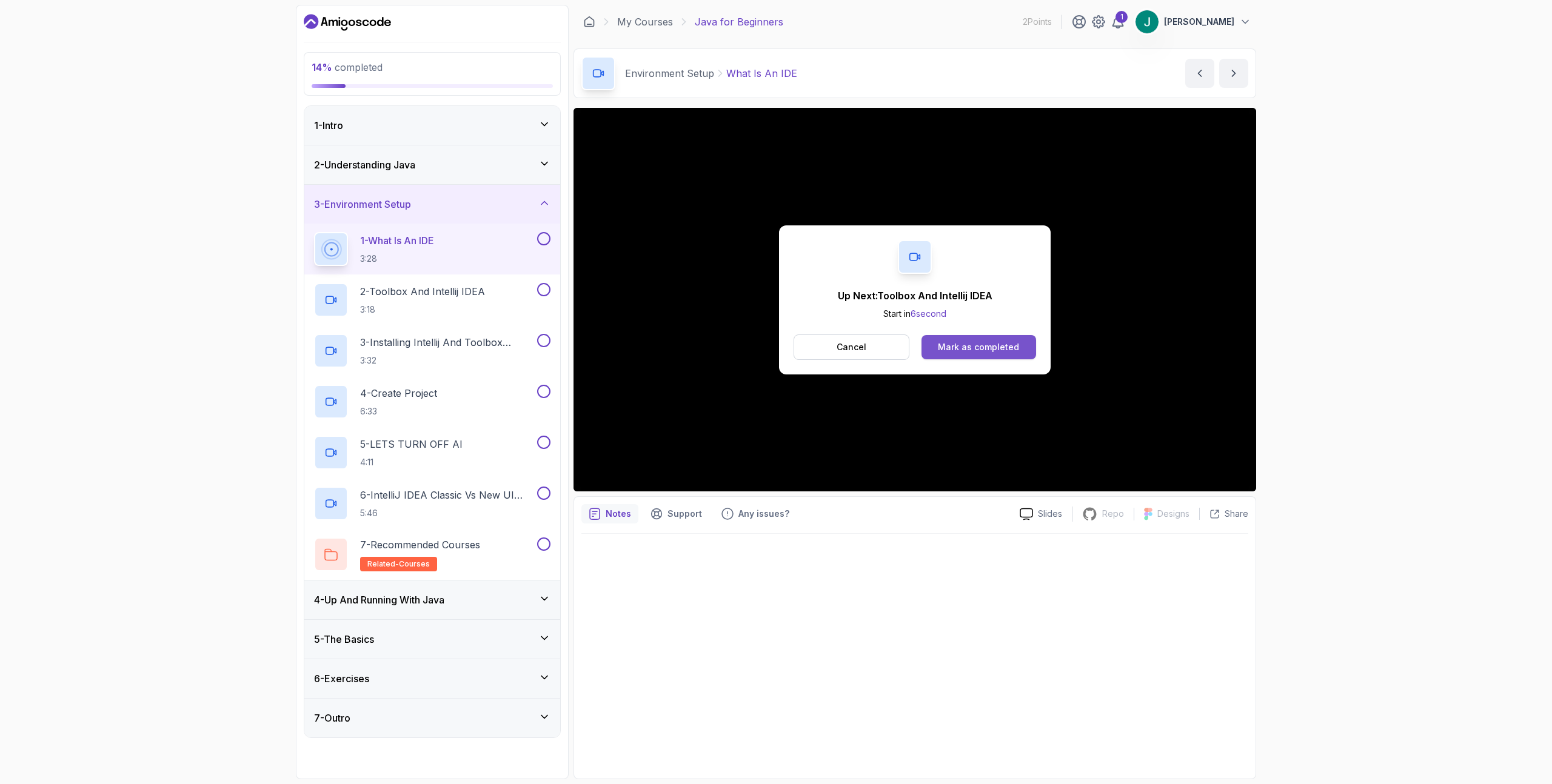
click at [989, 346] on div "Mark as completed" at bounding box center [979, 347] width 81 height 12
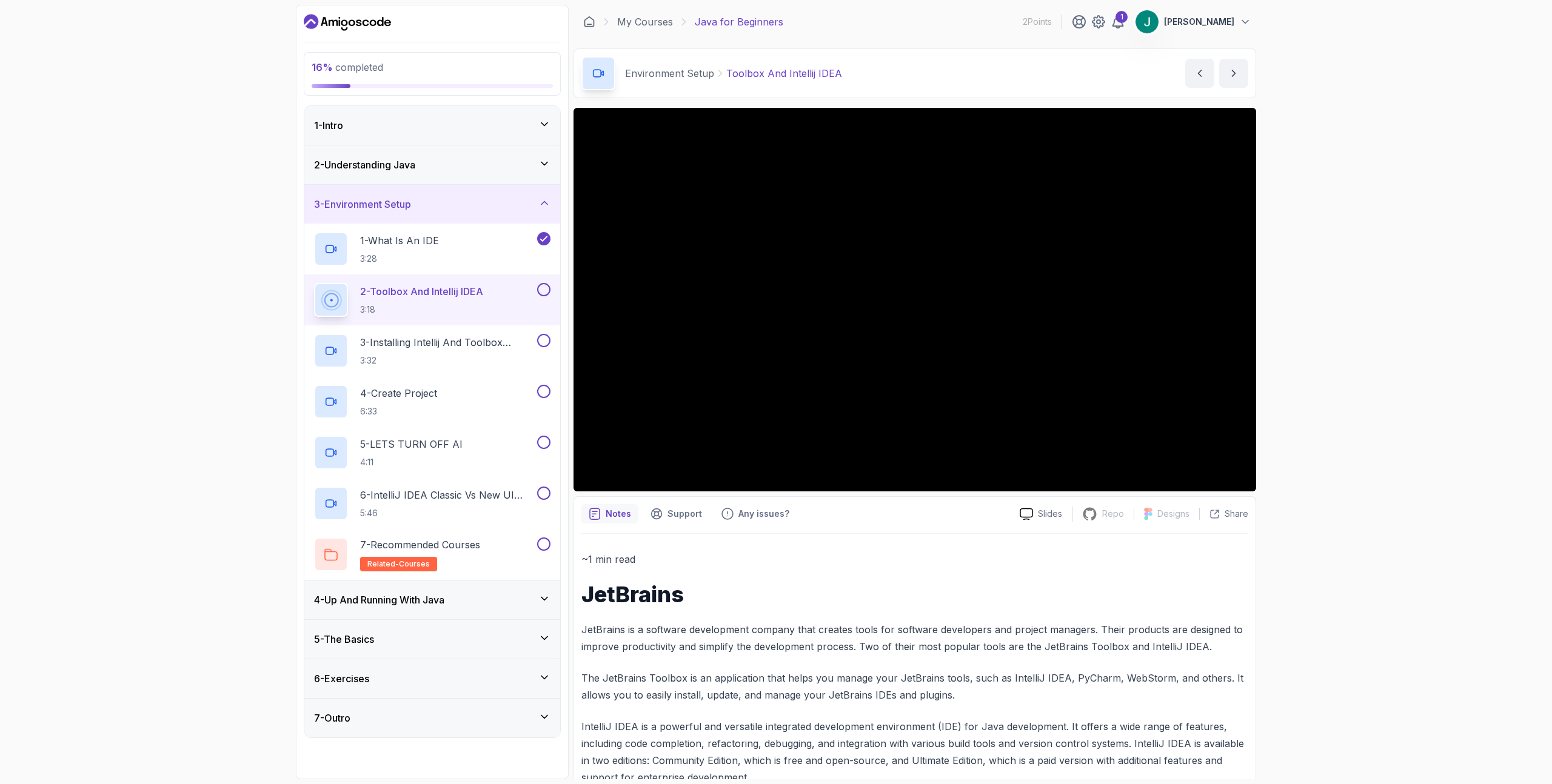
click at [544, 291] on button at bounding box center [544, 290] width 13 height 13
click at [513, 343] on p "3 - Installing Intellij And Toolbox Configuration" at bounding box center [447, 342] width 175 height 15
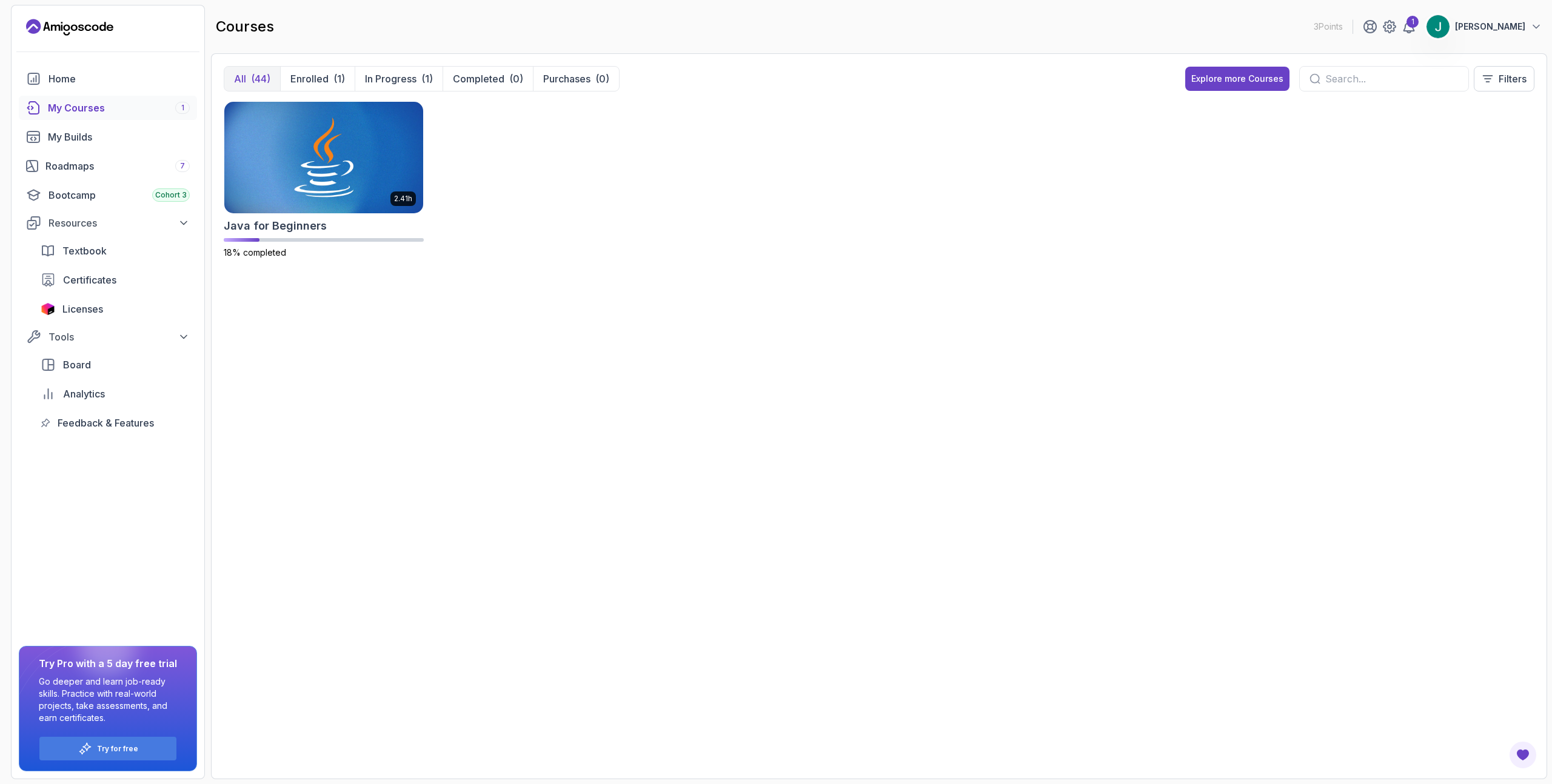
drag, startPoint x: 753, startPoint y: 458, endPoint x: 738, endPoint y: 462, distance: 15.5
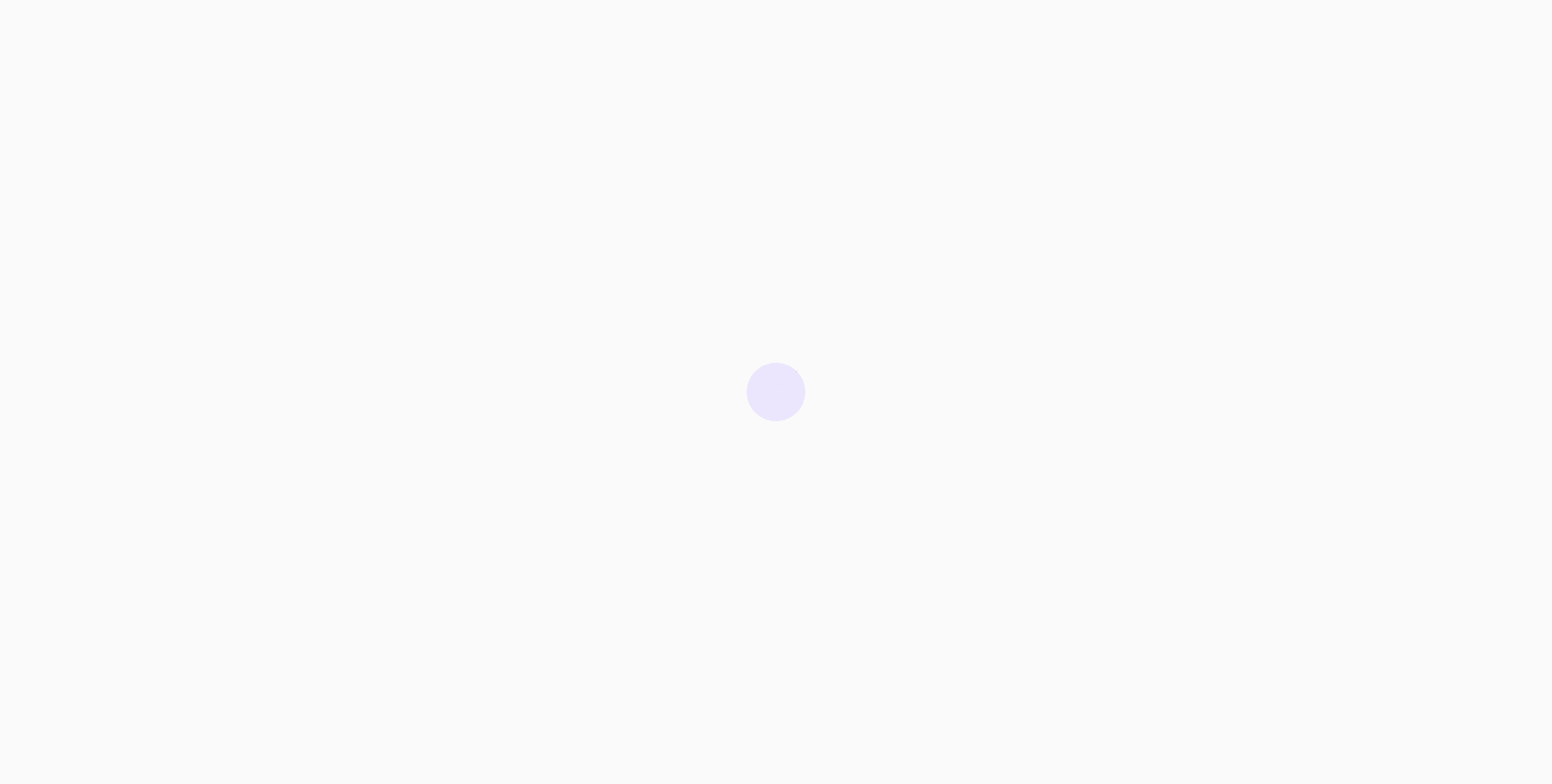
drag, startPoint x: 738, startPoint y: 462, endPoint x: 667, endPoint y: 434, distance: 76.3
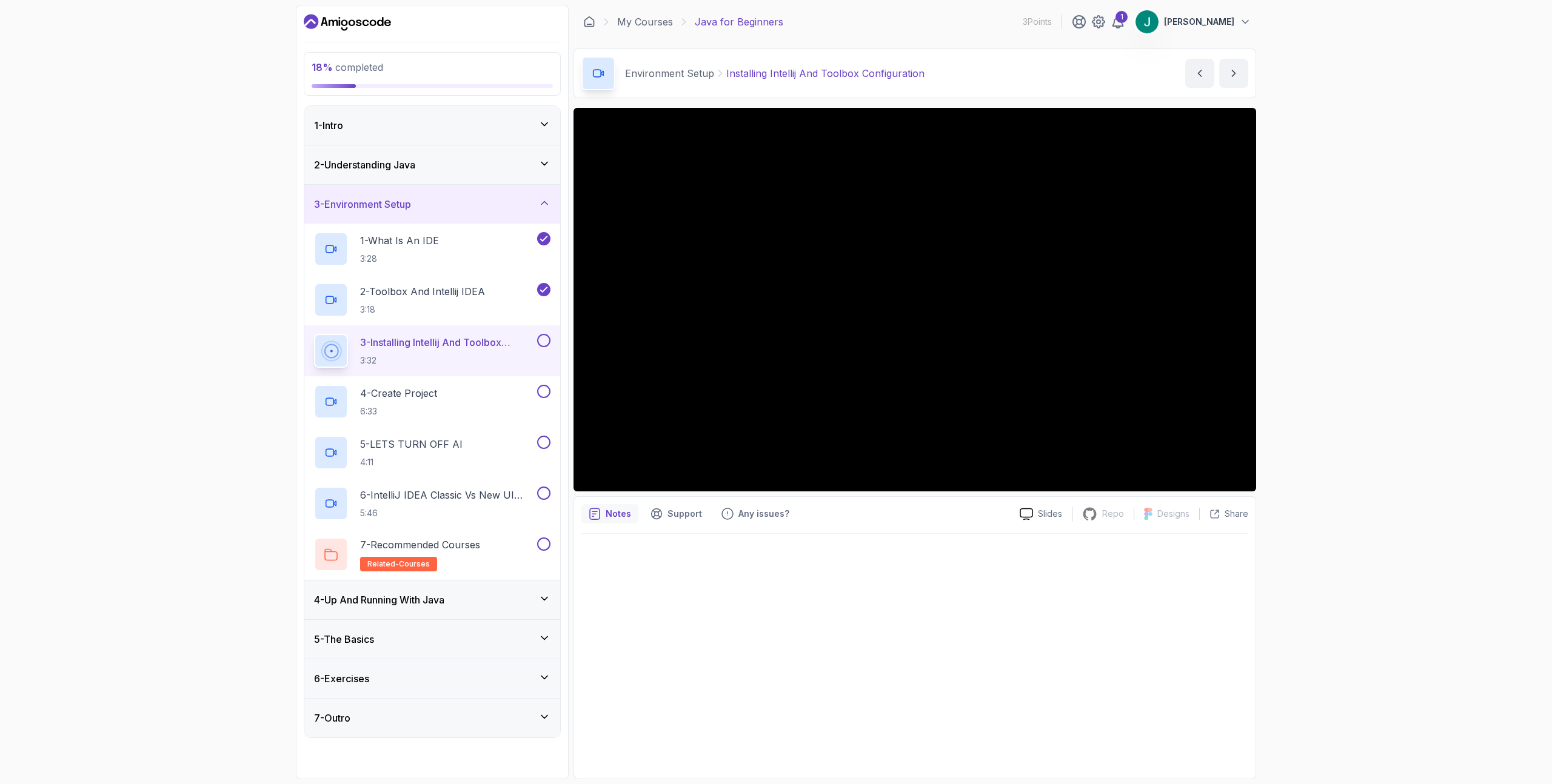
click at [544, 334] on button at bounding box center [544, 341] width 13 height 13
click at [480, 407] on div "4 - Create Project 6:33" at bounding box center [424, 402] width 220 height 34
